Goal: Information Seeking & Learning: Learn about a topic

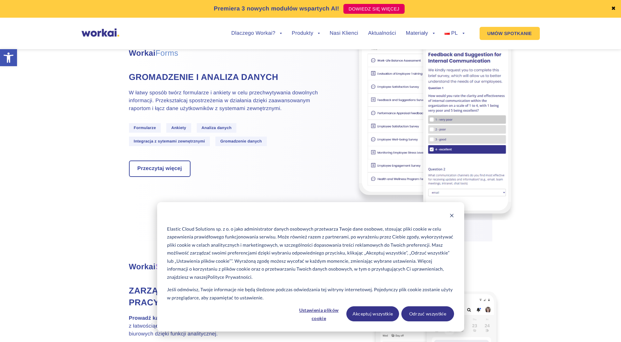
scroll to position [1382, 0]
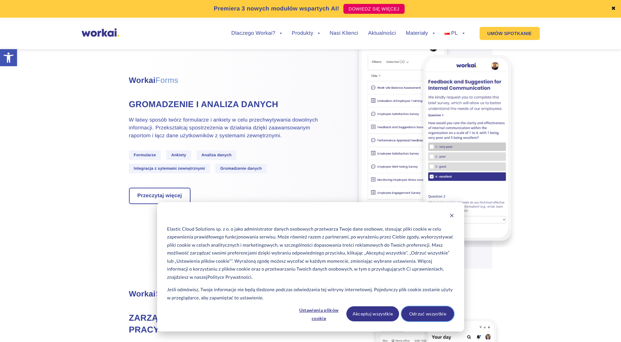
click at [427, 314] on button "Odrzuć wszystkie" at bounding box center [427, 313] width 53 height 15
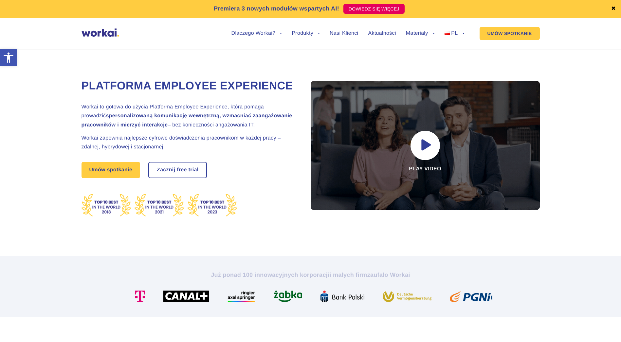
scroll to position [0, 0]
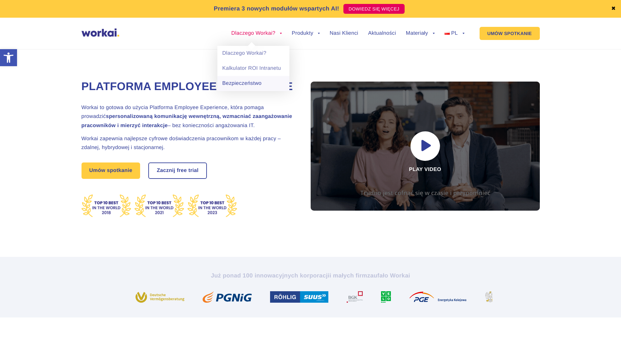
click at [250, 82] on link "Bezpieczeństwo" at bounding box center [253, 83] width 72 height 15
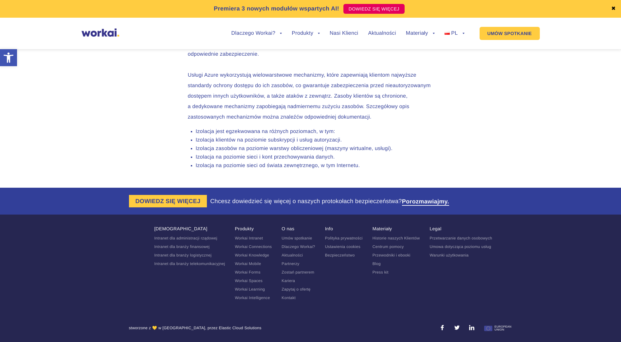
scroll to position [2224, 0]
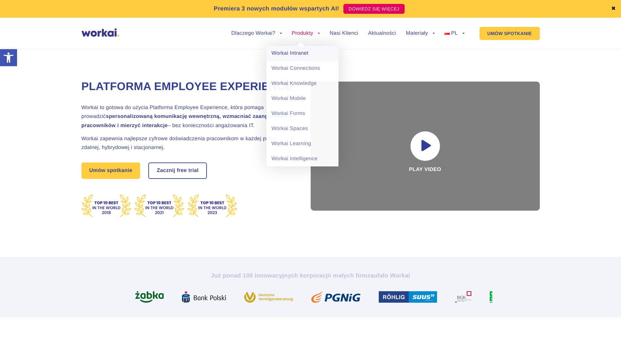
click at [301, 52] on link "Workai Intranet" at bounding box center [302, 53] width 72 height 15
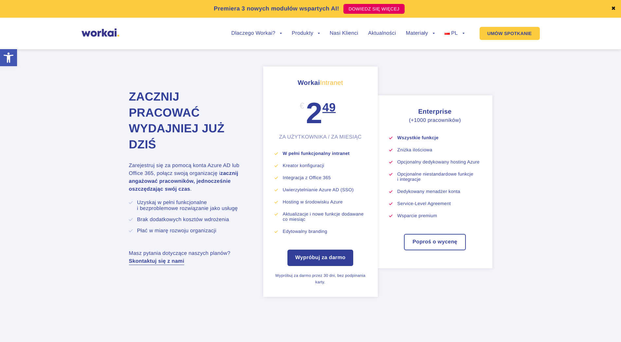
scroll to position [2331, 0]
